Goal: Task Accomplishment & Management: Complete application form

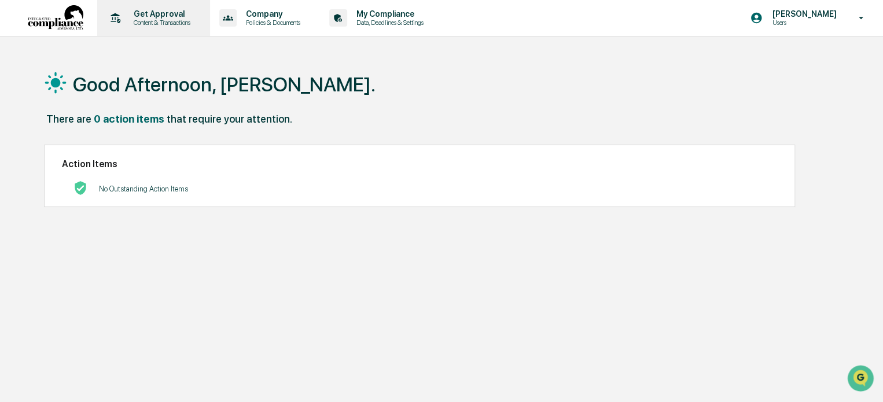
click at [171, 14] on p "Get Approval" at bounding box center [160, 13] width 72 height 9
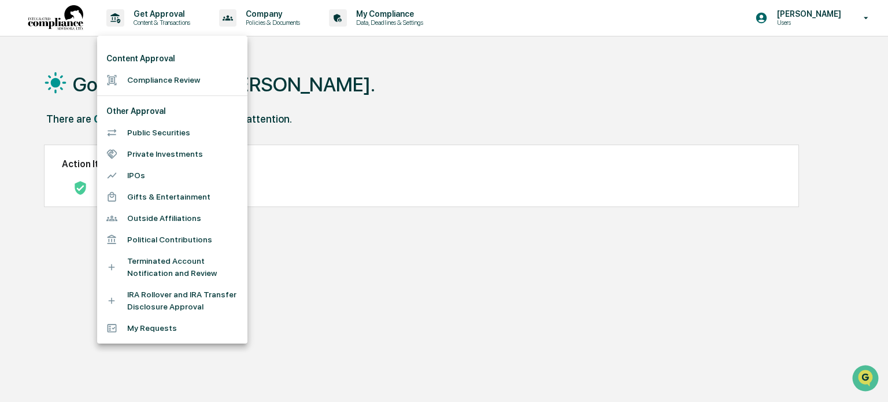
click at [161, 73] on li "Compliance Review" at bounding box center [172, 79] width 150 height 21
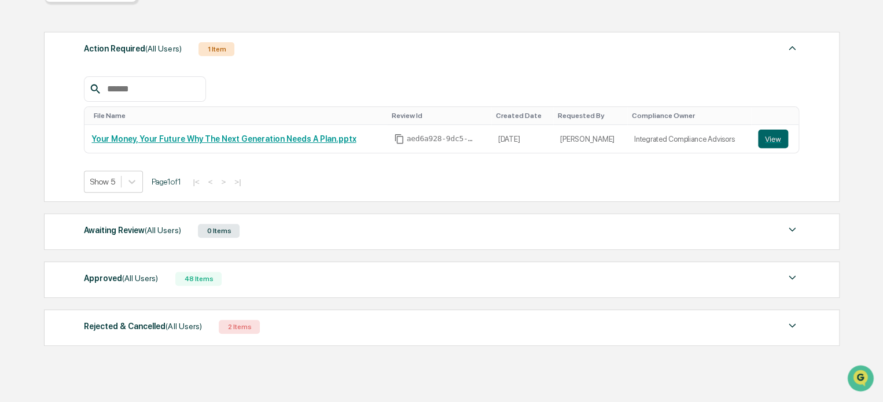
scroll to position [113, 0]
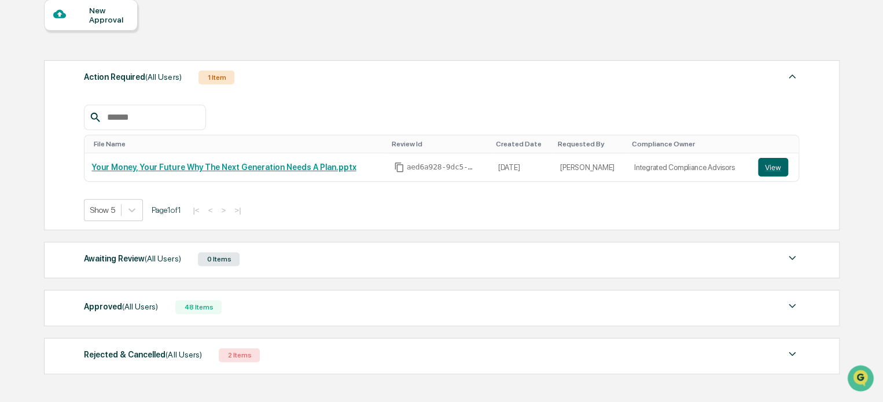
click at [233, 352] on div "2 Items" at bounding box center [239, 355] width 41 height 14
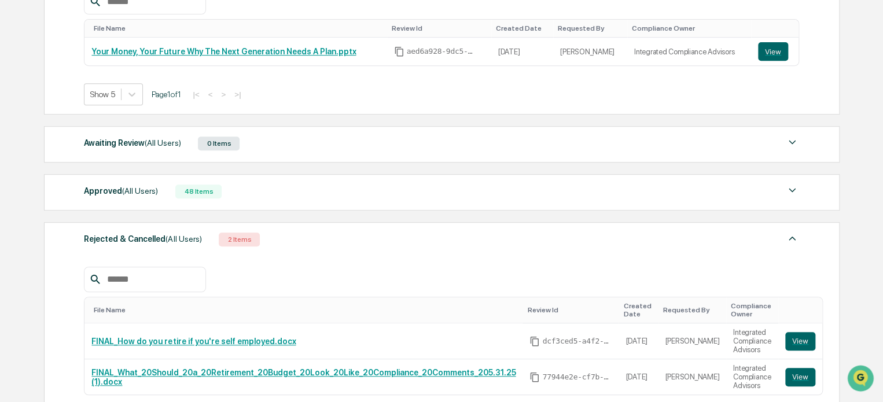
scroll to position [171, 0]
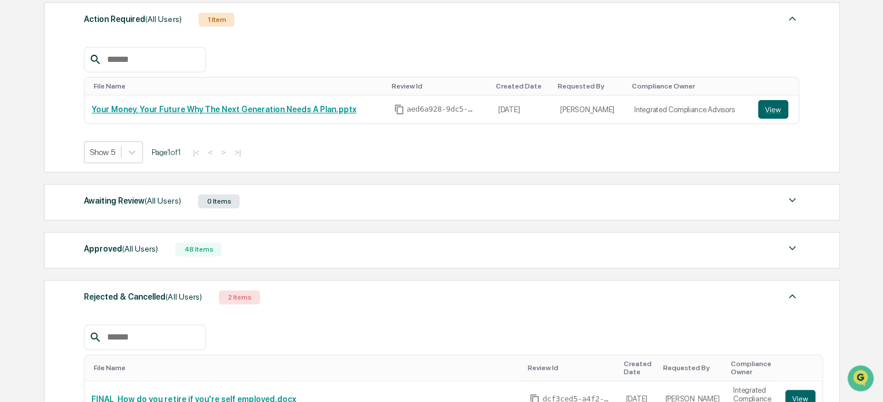
click at [165, 242] on div "Approved (All Users) 48 Items" at bounding box center [441, 249] width 715 height 16
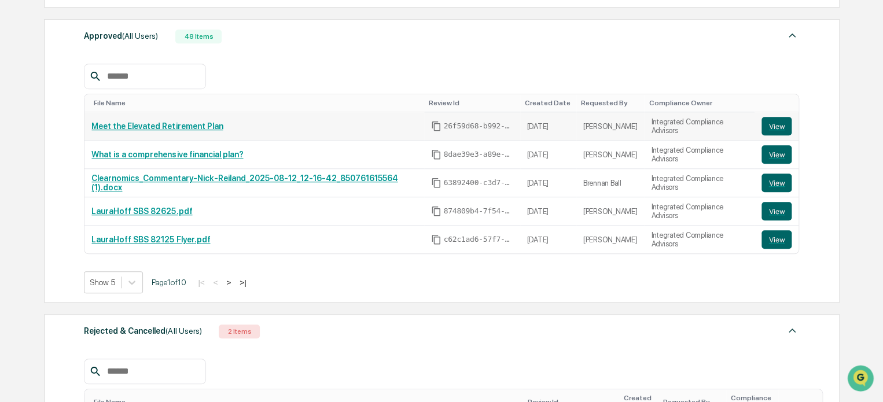
scroll to position [403, 0]
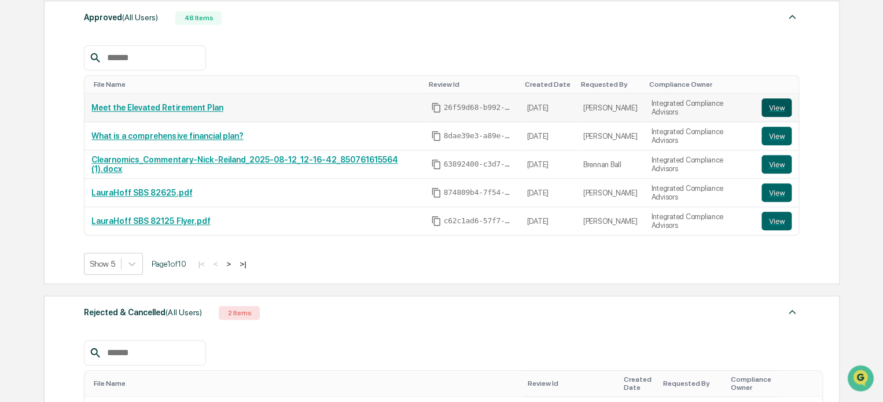
click at [773, 109] on button "View" at bounding box center [776, 107] width 30 height 19
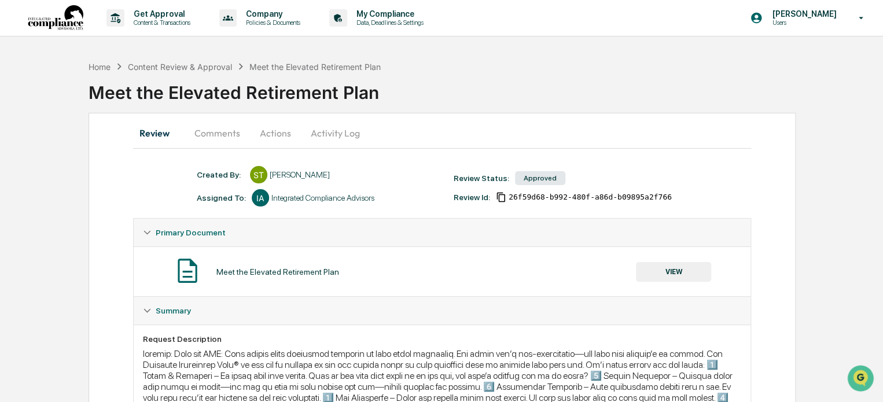
drag, startPoint x: 217, startPoint y: 130, endPoint x: 224, endPoint y: 127, distance: 7.5
click at [217, 130] on button "Comments" at bounding box center [217, 133] width 64 height 28
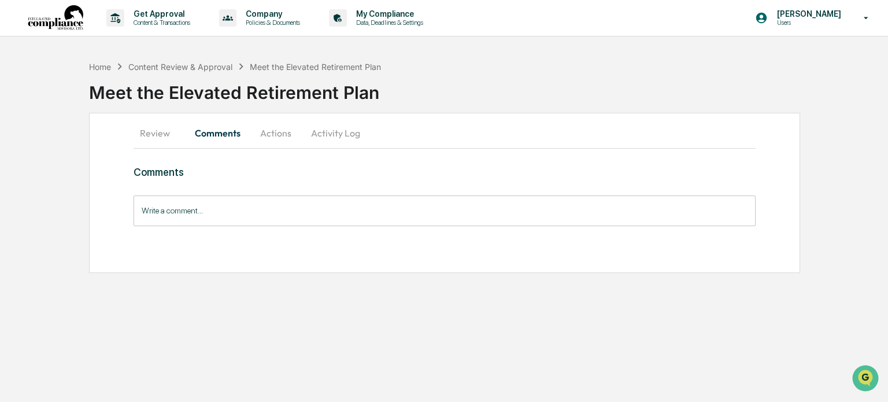
click at [272, 135] on button "Actions" at bounding box center [276, 133] width 52 height 28
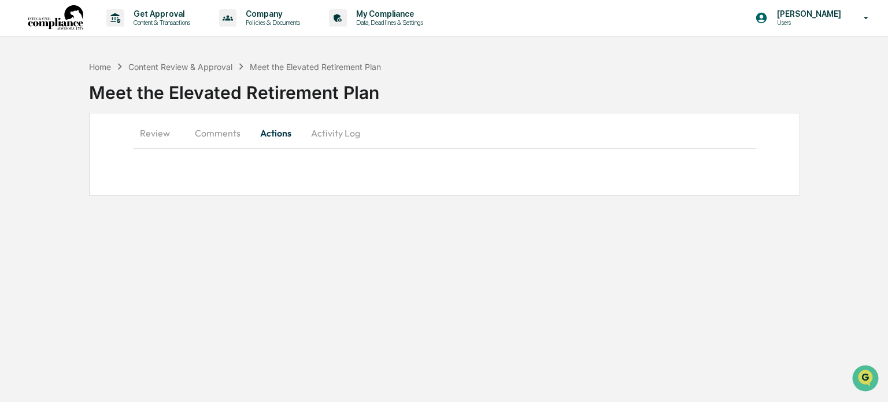
click at [328, 131] on button "Activity Log" at bounding box center [336, 133] width 68 height 28
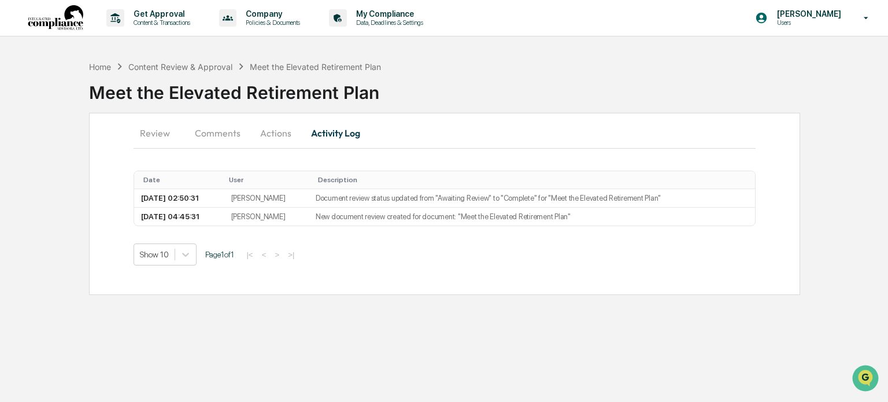
click at [271, 64] on div "Meet the Elevated Retirement Plan" at bounding box center [315, 67] width 131 height 10
click at [234, 64] on div "Home Content Review & Approval Meet the Elevated Retirement Plan" at bounding box center [235, 66] width 293 height 13
click at [222, 64] on div "Content Review & Approval" at bounding box center [180, 67] width 104 height 10
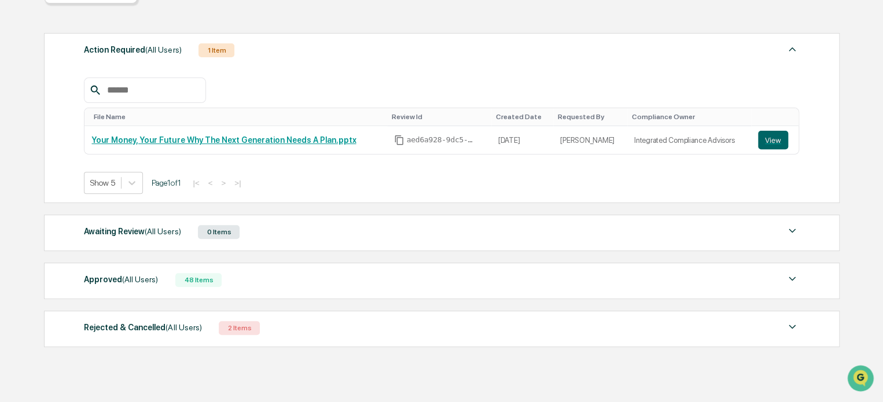
scroll to position [171, 0]
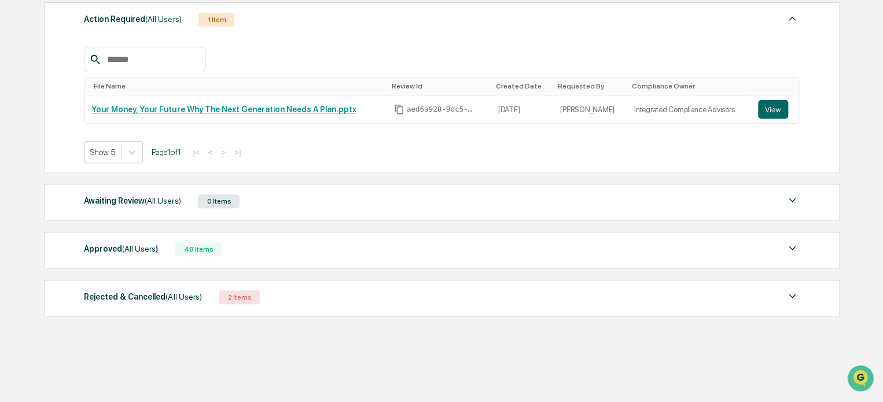
click at [150, 250] on span "(All Users)" at bounding box center [140, 248] width 36 height 9
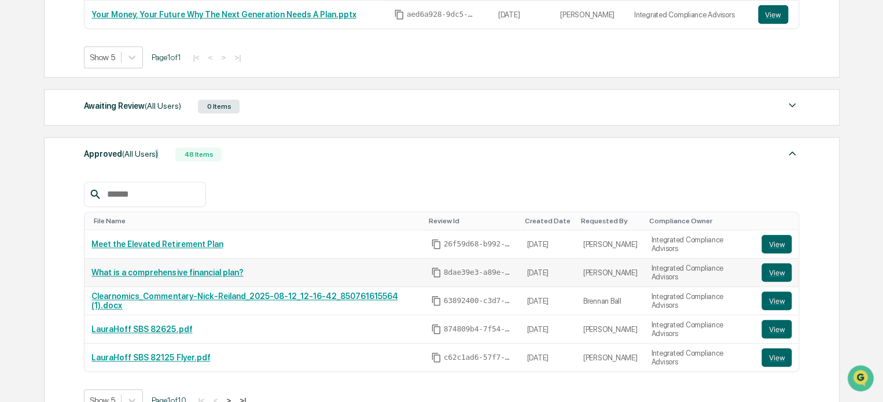
scroll to position [287, 0]
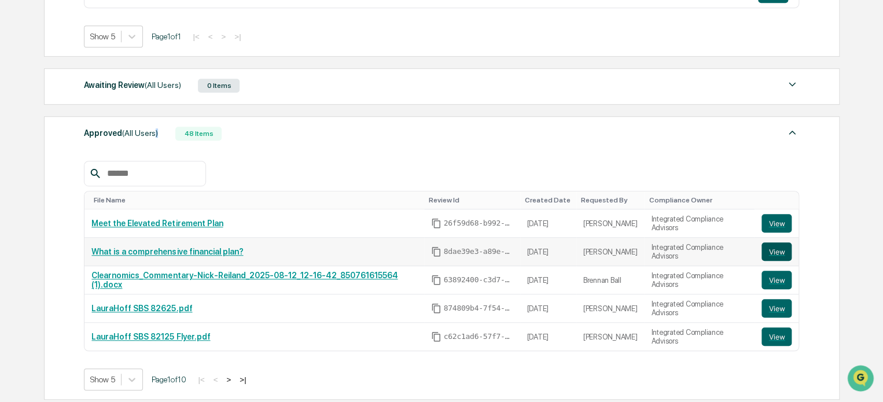
click at [772, 252] on button "View" at bounding box center [776, 251] width 30 height 19
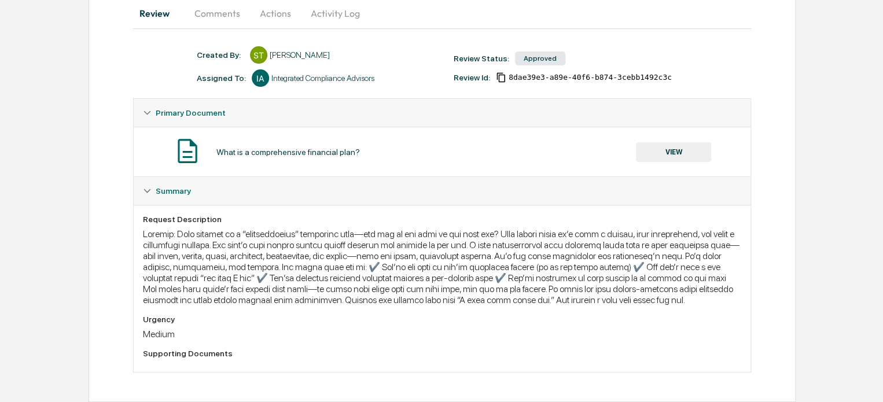
scroll to position [124, 0]
click at [655, 151] on button "VIEW" at bounding box center [673, 152] width 75 height 20
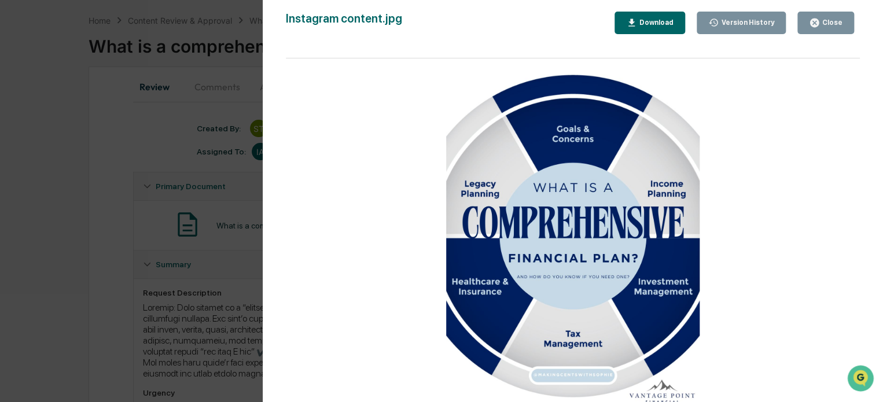
scroll to position [116, 0]
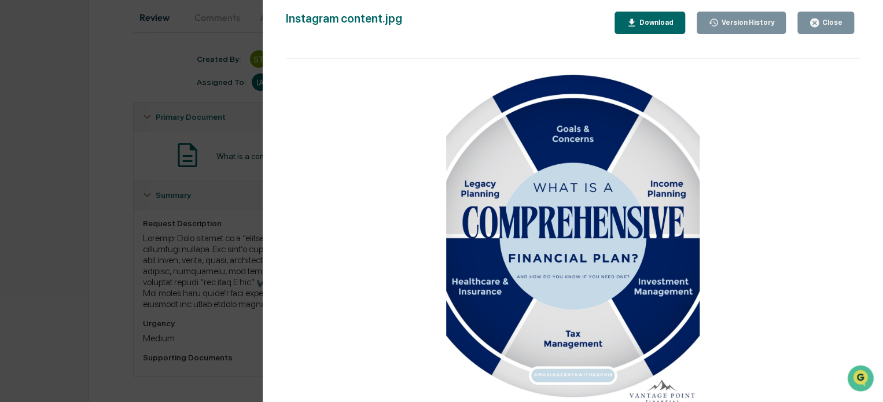
click at [841, 21] on div "Close" at bounding box center [831, 23] width 23 height 8
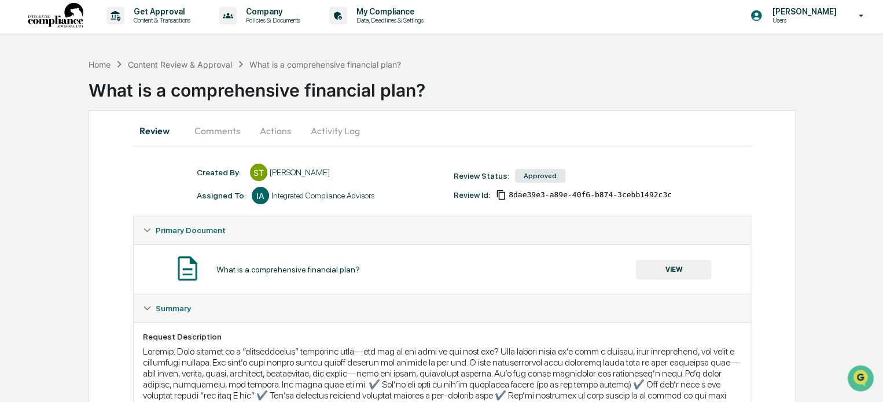
scroll to position [0, 0]
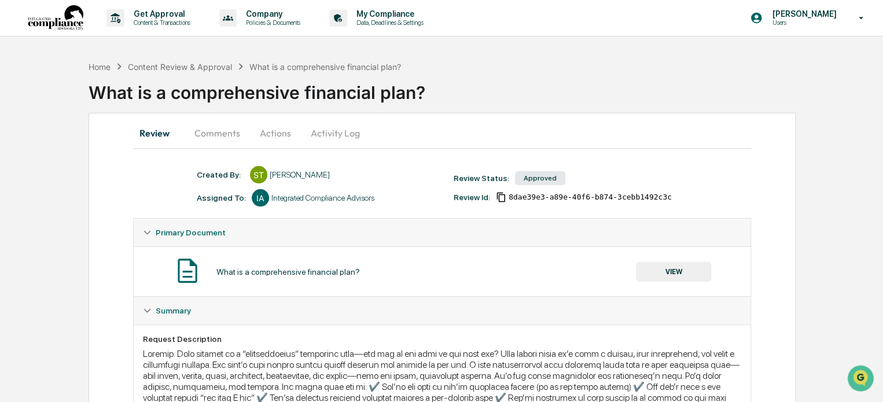
drag, startPoint x: 301, startPoint y: 64, endPoint x: 294, endPoint y: 67, distance: 8.1
click at [302, 64] on div "What is a comprehensive financial plan?" at bounding box center [325, 67] width 152 height 10
click at [226, 60] on div "Home Content Review & Approval What is a comprehensive financial plan?" at bounding box center [244, 66] width 313 height 13
click at [224, 60] on div "Home Content Review & Approval What is a comprehensive financial plan?" at bounding box center [244, 66] width 313 height 13
click at [222, 62] on div "Content Review & Approval" at bounding box center [180, 67] width 104 height 10
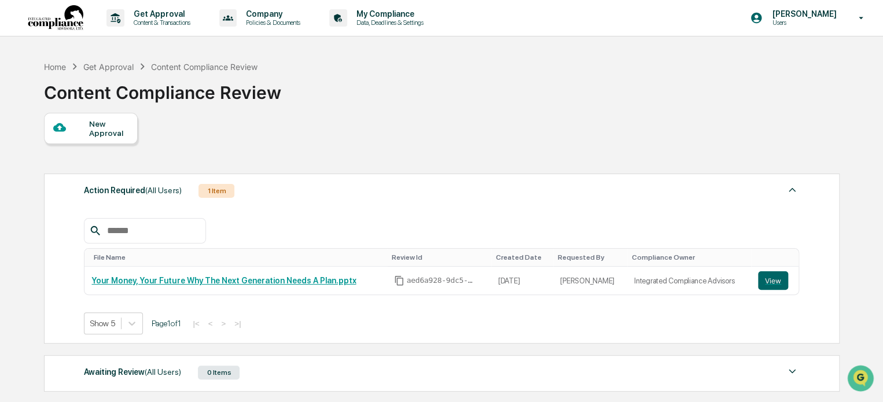
click at [105, 120] on div "New Approval" at bounding box center [108, 128] width 39 height 19
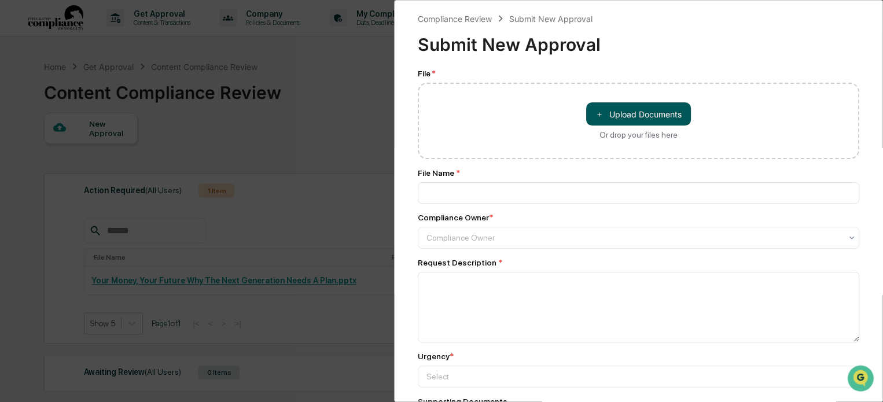
click at [636, 116] on button "＋ Upload Documents" at bounding box center [638, 113] width 105 height 23
type input "**********"
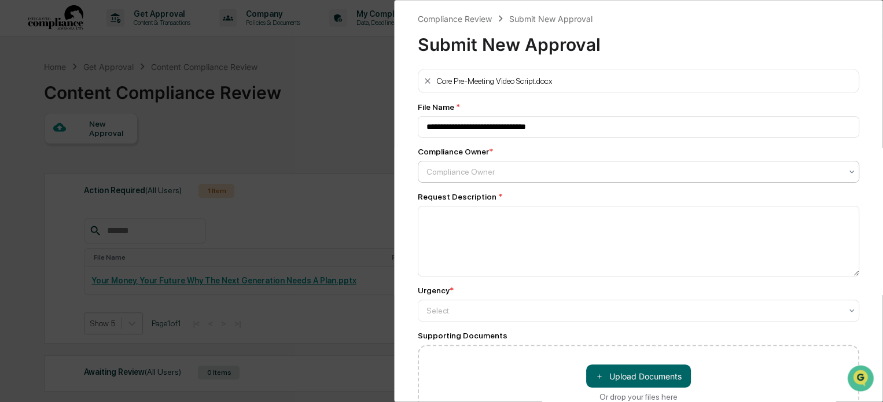
click at [504, 173] on div at bounding box center [633, 172] width 415 height 12
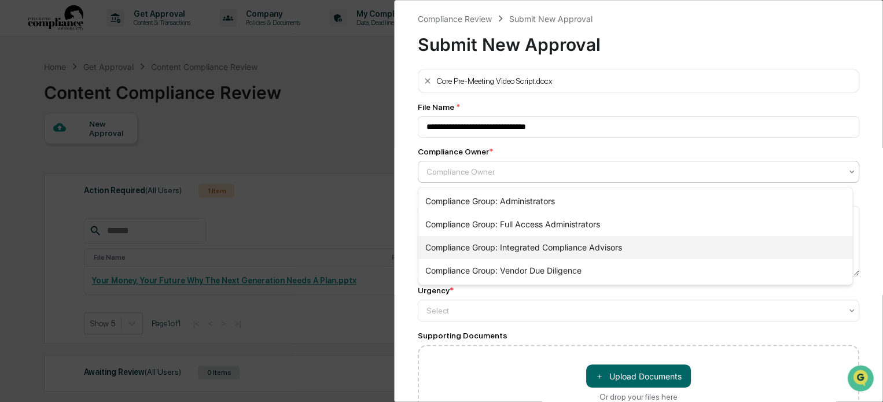
click at [525, 246] on div "Compliance Group: Integrated Compliance Advisors" at bounding box center [635, 247] width 434 height 23
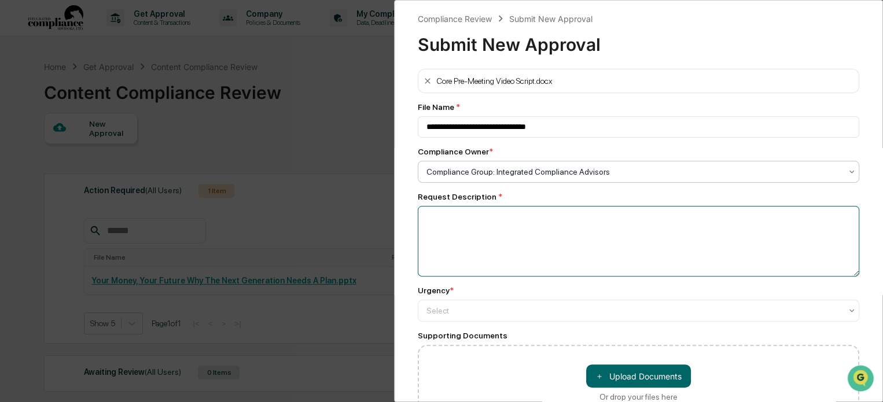
click at [521, 238] on textarea at bounding box center [638, 241] width 441 height 71
type textarea "**********"
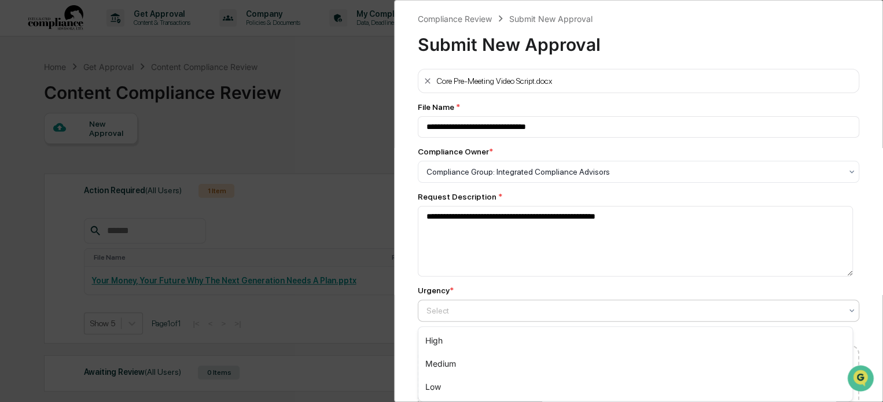
click at [445, 316] on div at bounding box center [633, 311] width 415 height 12
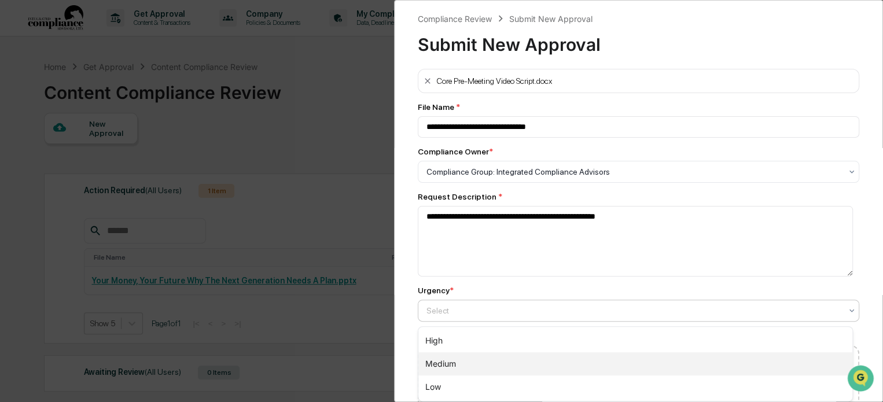
click at [459, 358] on div "Medium" at bounding box center [635, 363] width 434 height 23
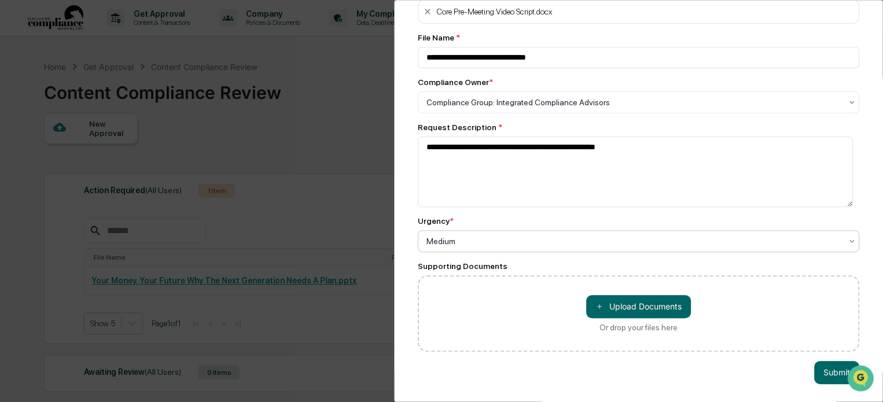
scroll to position [77, 0]
click at [634, 301] on button "＋ Upload Documents" at bounding box center [638, 306] width 105 height 23
click at [828, 368] on button "Submit" at bounding box center [836, 372] width 45 height 23
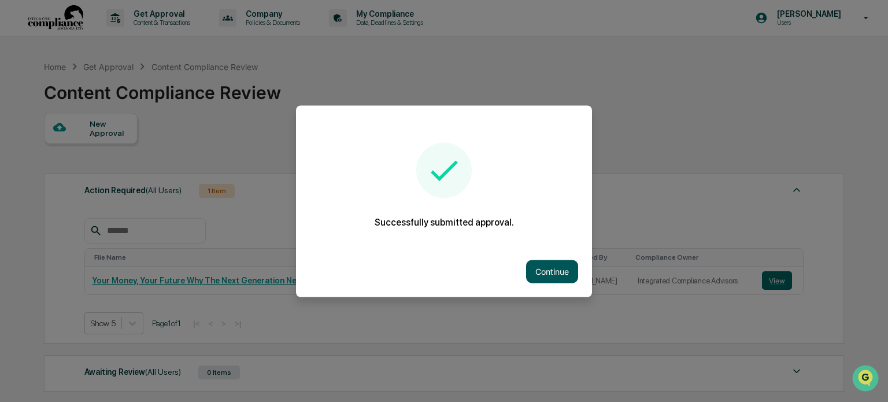
click at [560, 268] on button "Continue" at bounding box center [552, 271] width 52 height 23
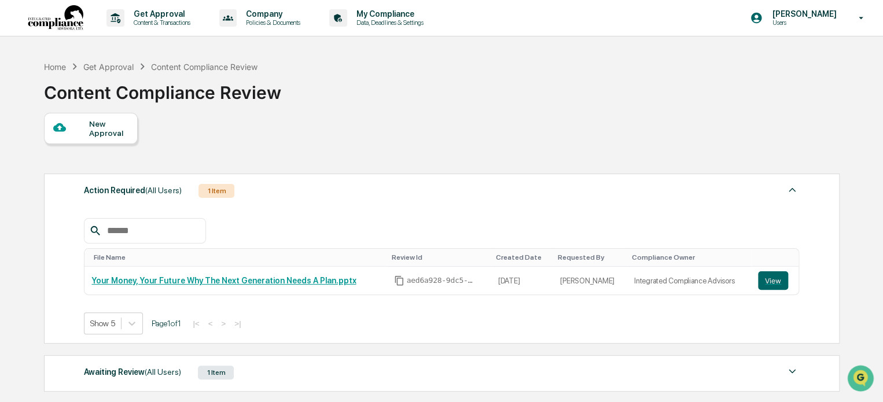
click at [91, 132] on div "New Approval" at bounding box center [108, 128] width 39 height 19
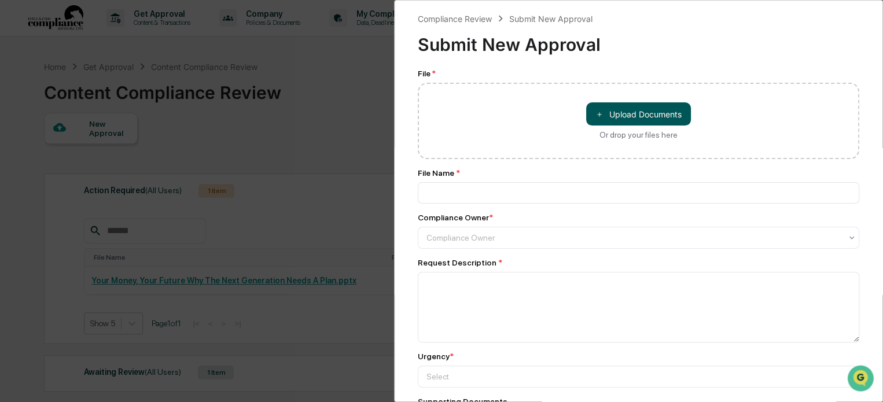
click at [610, 115] on button "＋ Upload Documents" at bounding box center [638, 113] width 105 height 23
type input "**********"
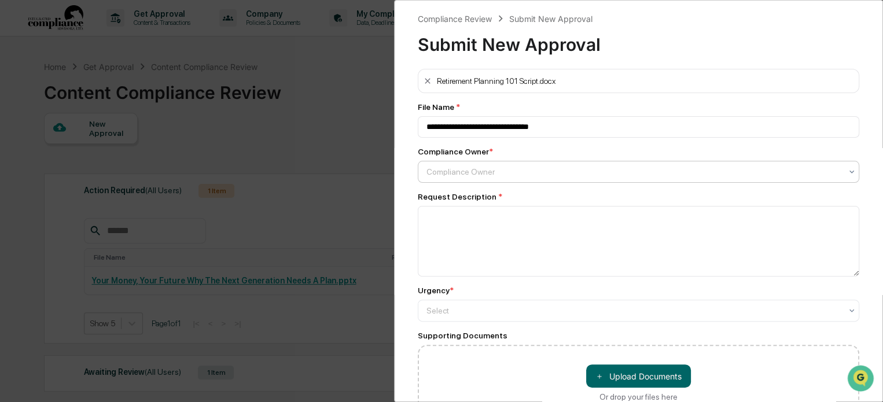
click at [475, 172] on div at bounding box center [633, 172] width 415 height 12
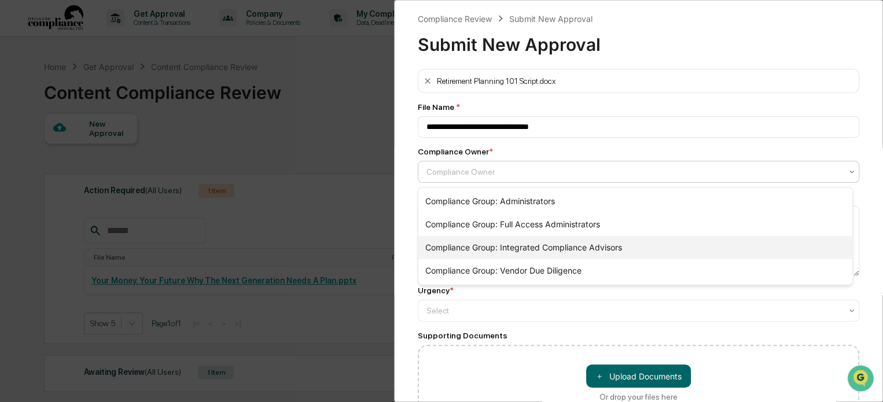
drag, startPoint x: 518, startPoint y: 241, endPoint x: 497, endPoint y: 252, distance: 23.0
click at [517, 241] on div "Compliance Group: Integrated Compliance Advisors" at bounding box center [635, 247] width 434 height 23
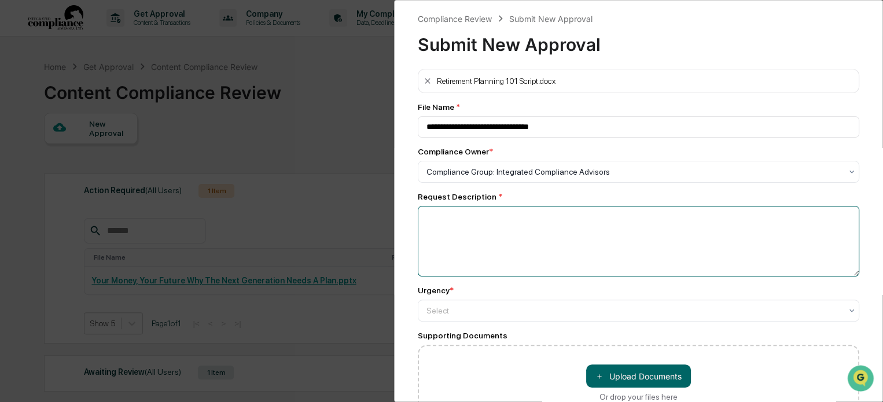
drag, startPoint x: 477, startPoint y: 254, endPoint x: 472, endPoint y: 247, distance: 8.3
click at [477, 253] on textarea at bounding box center [638, 241] width 441 height 71
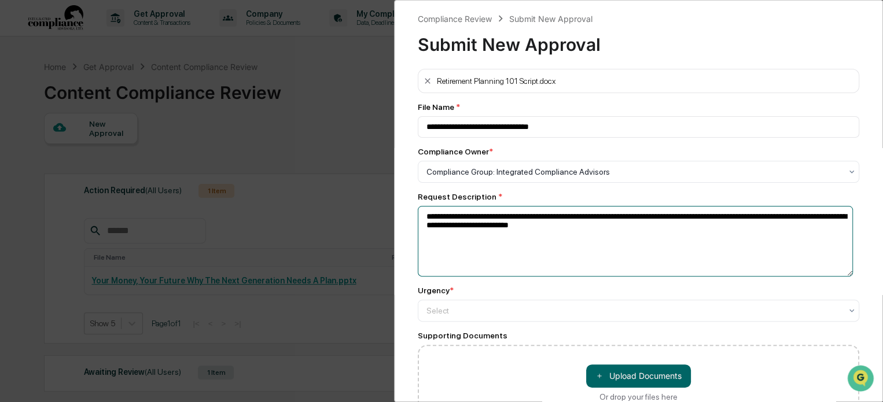
type textarea "**********"
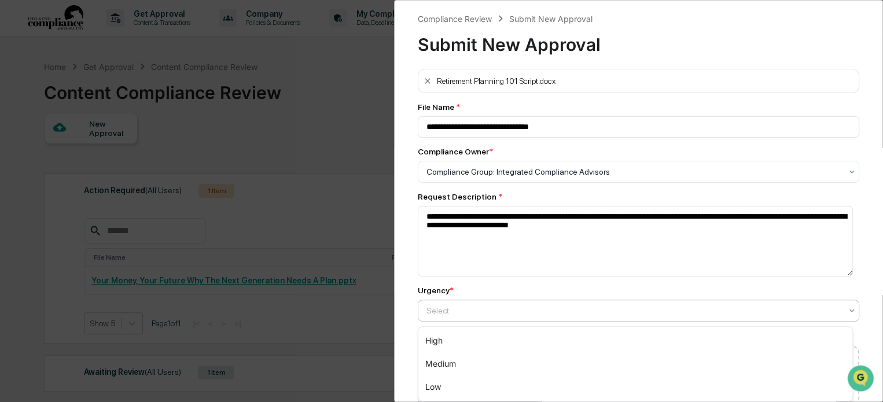
click at [465, 315] on div at bounding box center [633, 311] width 415 height 12
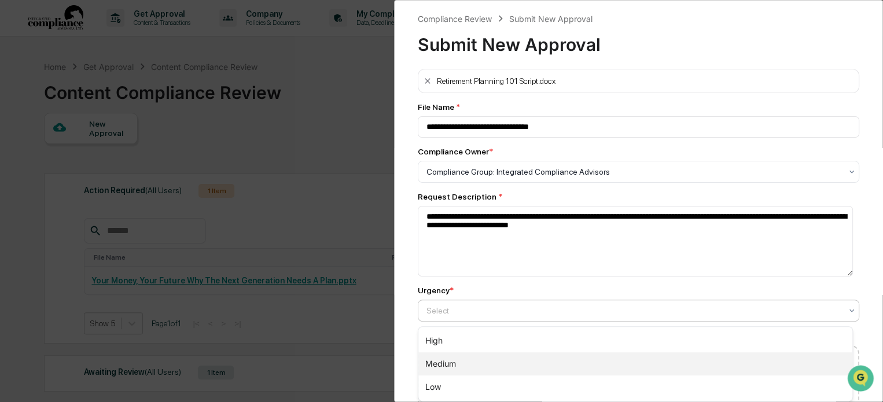
click at [478, 358] on div "Medium" at bounding box center [635, 363] width 434 height 23
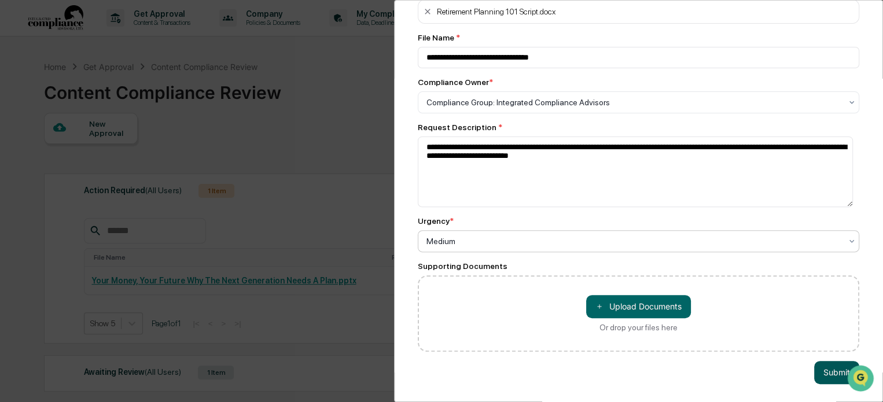
click at [828, 364] on button "Submit" at bounding box center [836, 372] width 45 height 23
